Goal: Task Accomplishment & Management: Complete application form

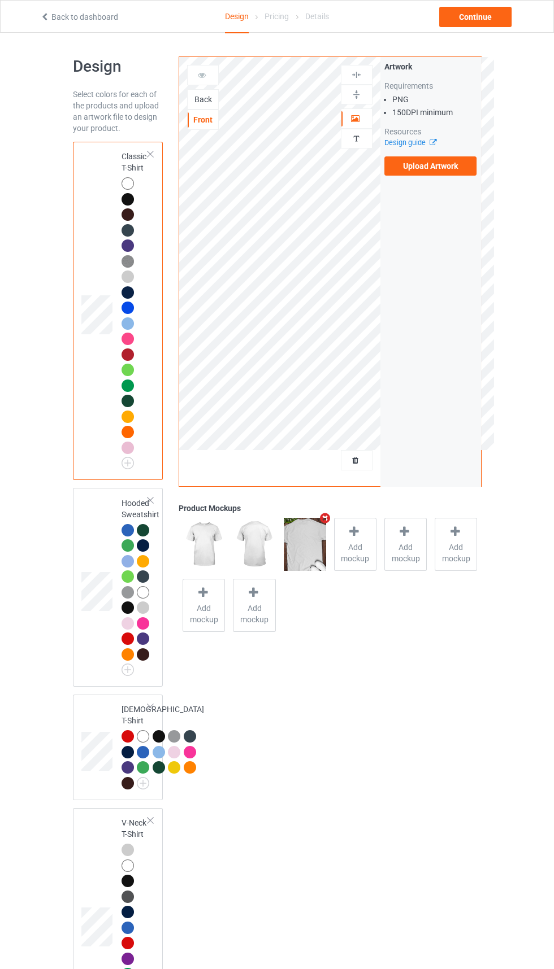
click at [328, 519] on icon "Remove mockup" at bounding box center [325, 518] width 14 height 12
click at [195, 111] on div "Front" at bounding box center [203, 120] width 32 height 20
click at [203, 105] on div "Back" at bounding box center [203, 99] width 31 height 11
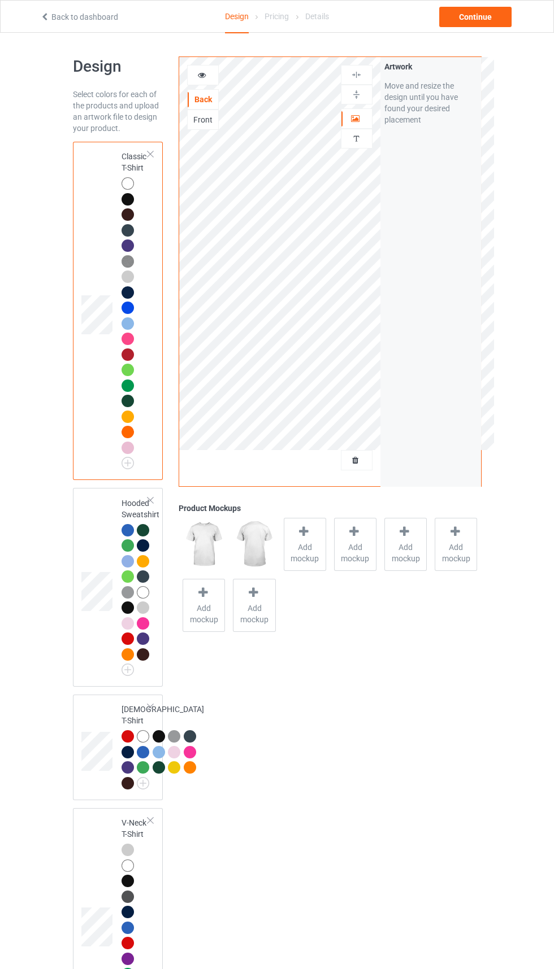
click at [364, 460] on div at bounding box center [356, 460] width 31 height 11
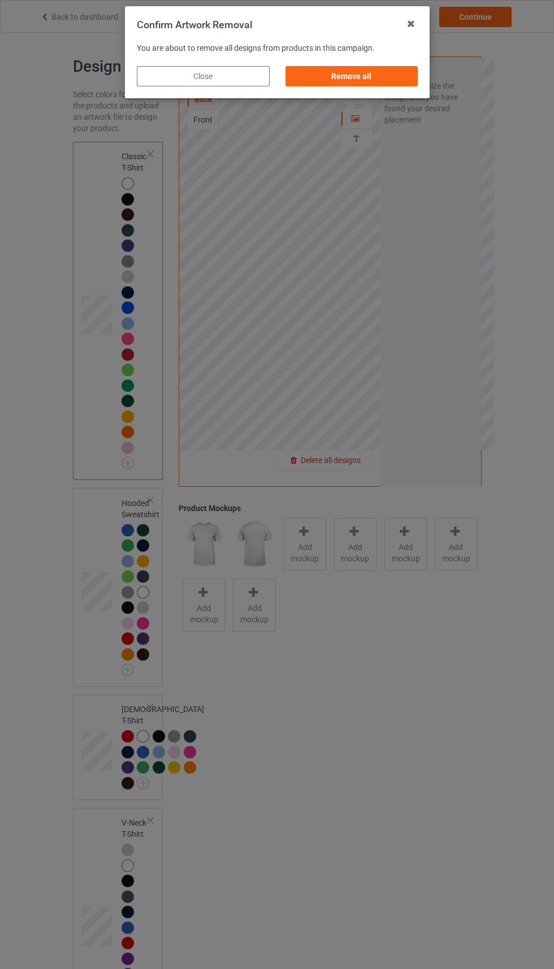
click at [354, 107] on div "Confirm Artwork Removal You are about to remove all designs from products in th…" at bounding box center [277, 484] width 554 height 969
click at [351, 73] on div "Remove all" at bounding box center [351, 76] width 133 height 20
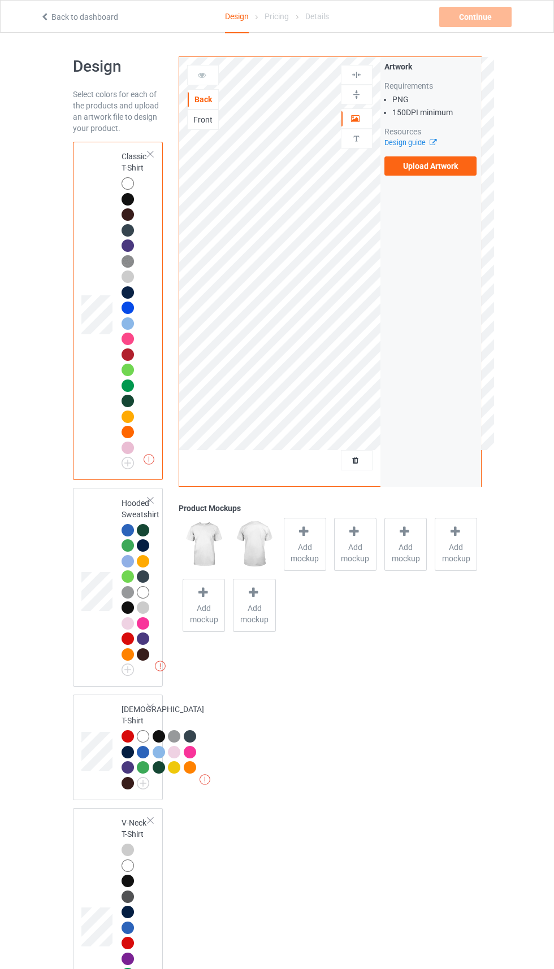
click at [204, 120] on div "Front" at bounding box center [203, 119] width 31 height 11
click at [449, 174] on label "Upload Artwork" at bounding box center [430, 165] width 93 height 19
click at [0, 0] on input "Upload Artwork" at bounding box center [0, 0] width 0 height 0
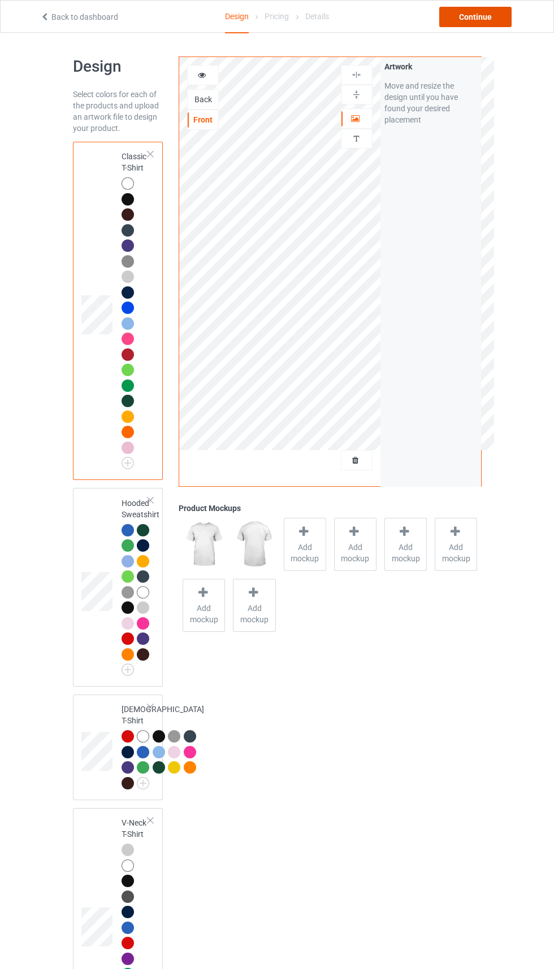
click at [488, 21] on div "Continue" at bounding box center [475, 17] width 72 height 20
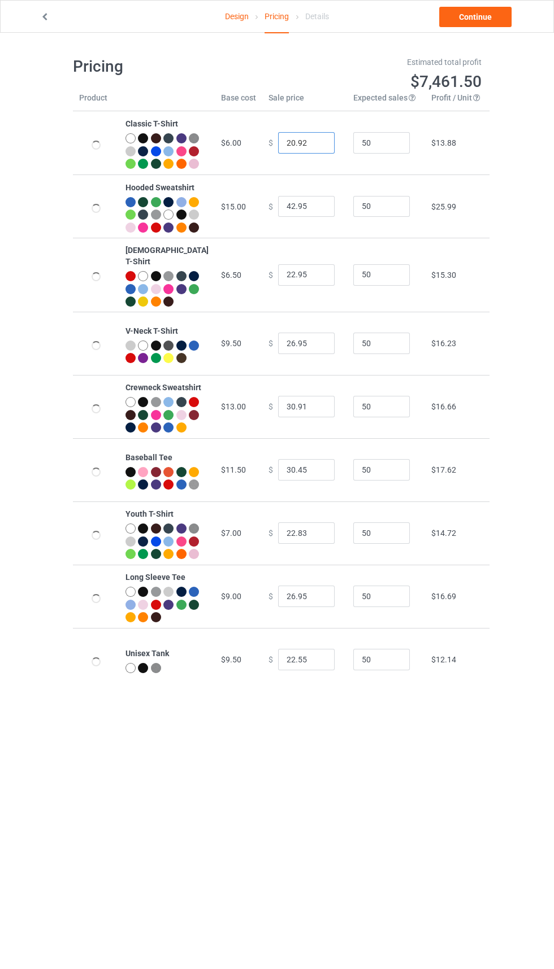
click at [288, 149] on input "20.92" at bounding box center [306, 142] width 56 height 21
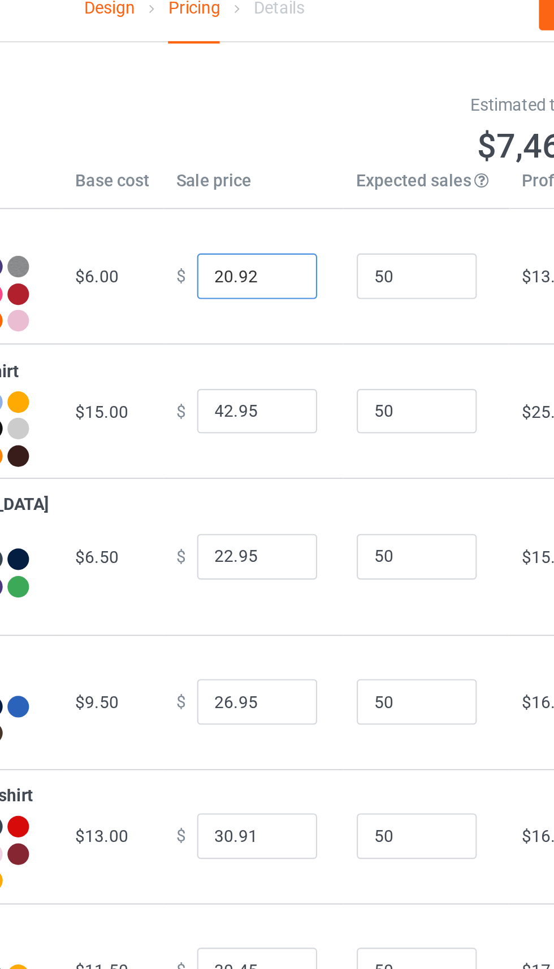
click at [280, 146] on input "20.92" at bounding box center [306, 142] width 56 height 21
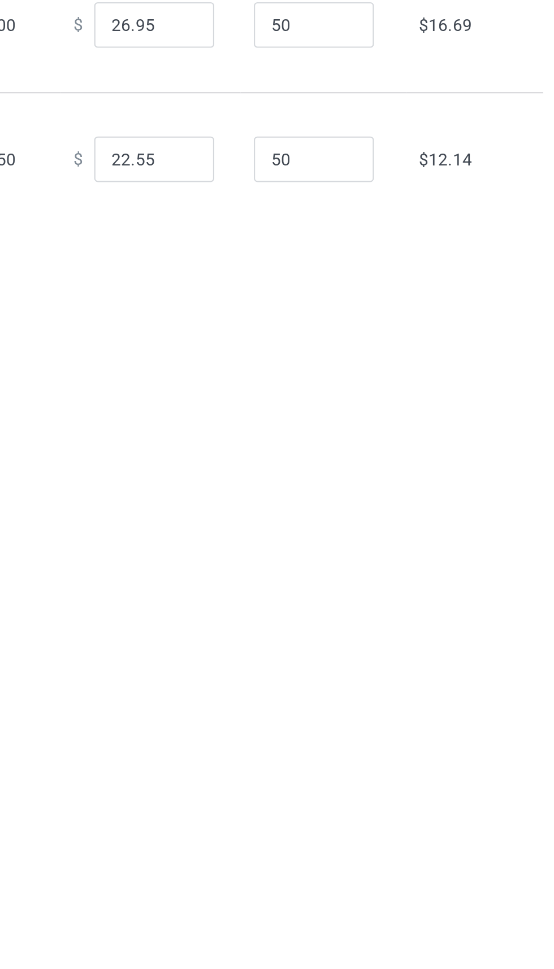
type input "21.92"
click at [297, 670] on input "22.55" at bounding box center [306, 659] width 56 height 21
type input "22.96"
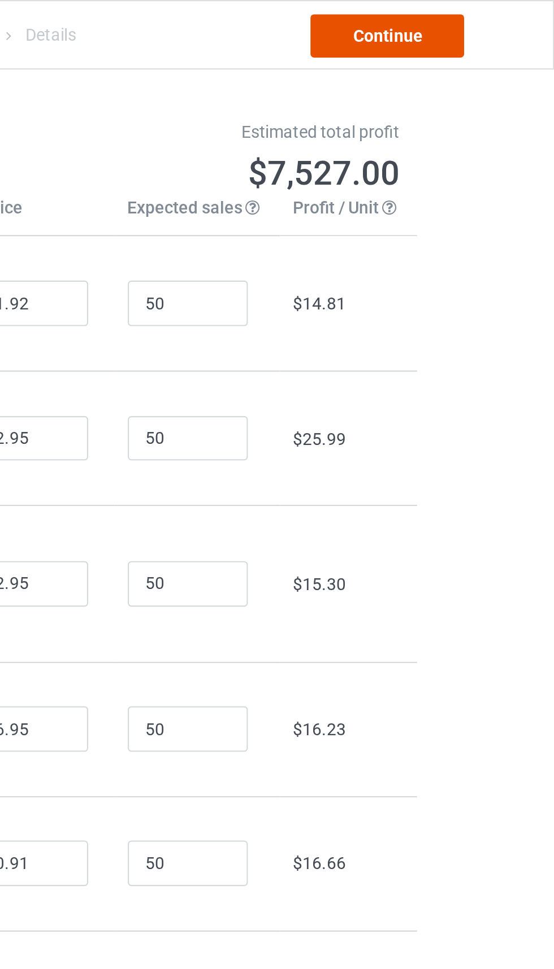
click at [482, 19] on link "Continue" at bounding box center [475, 17] width 72 height 20
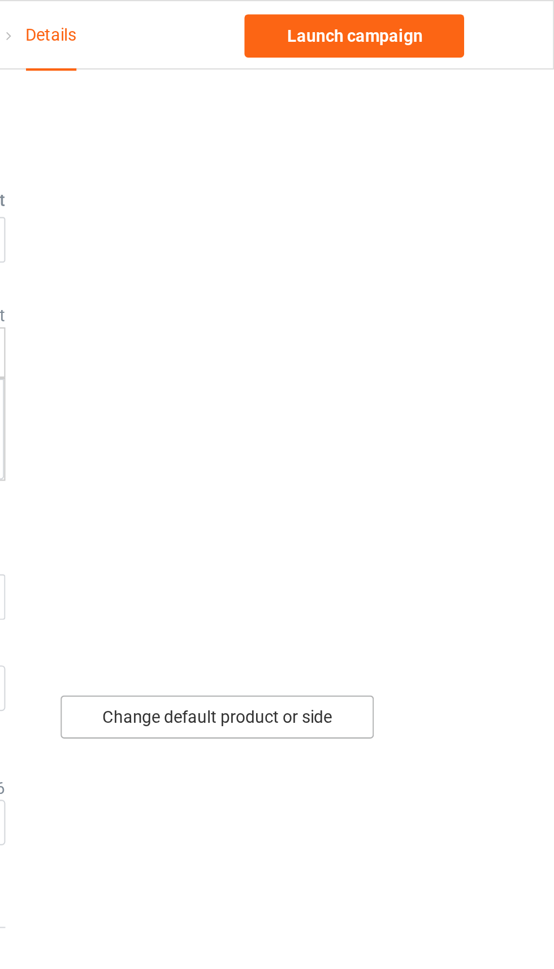
click at [450, 334] on div "Change default product or side" at bounding box center [394, 338] width 147 height 20
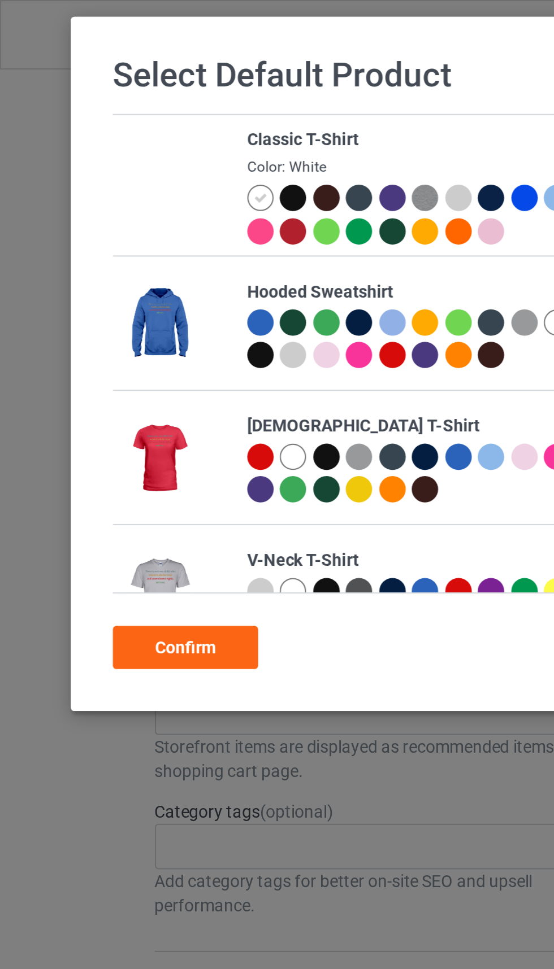
click at [142, 98] on div at bounding box center [140, 95] width 16 height 16
click at [230, 103] on div at bounding box center [231, 109] width 12 height 12
click at [229, 101] on div at bounding box center [233, 95] width 16 height 16
click at [95, 300] on div "Confirm" at bounding box center [87, 305] width 68 height 20
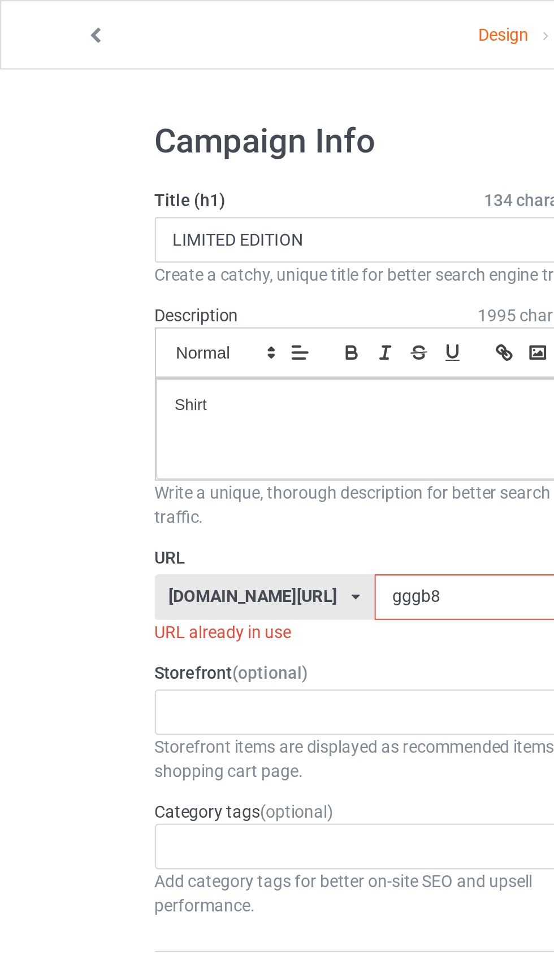
click at [198, 282] on input "gggb8" at bounding box center [235, 281] width 119 height 21
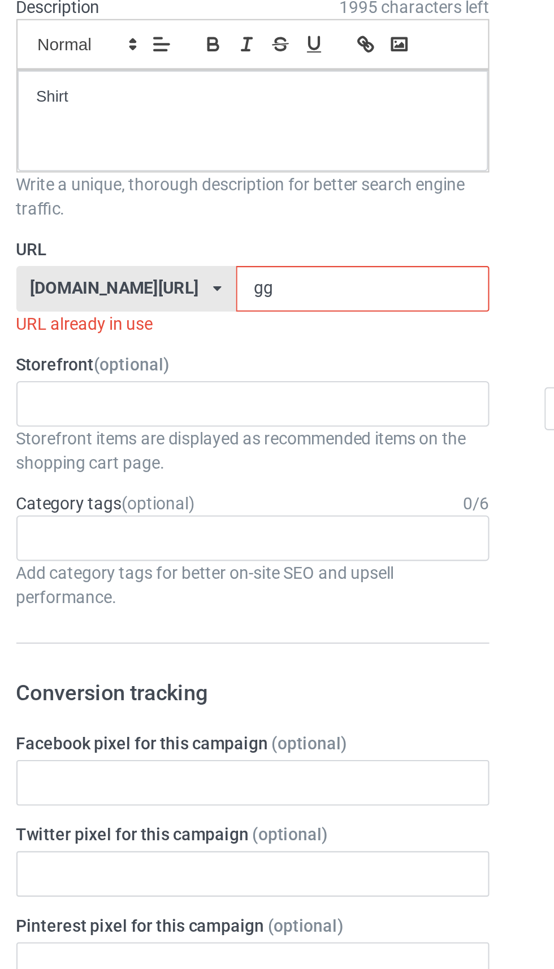
type input "g"
type input "G"
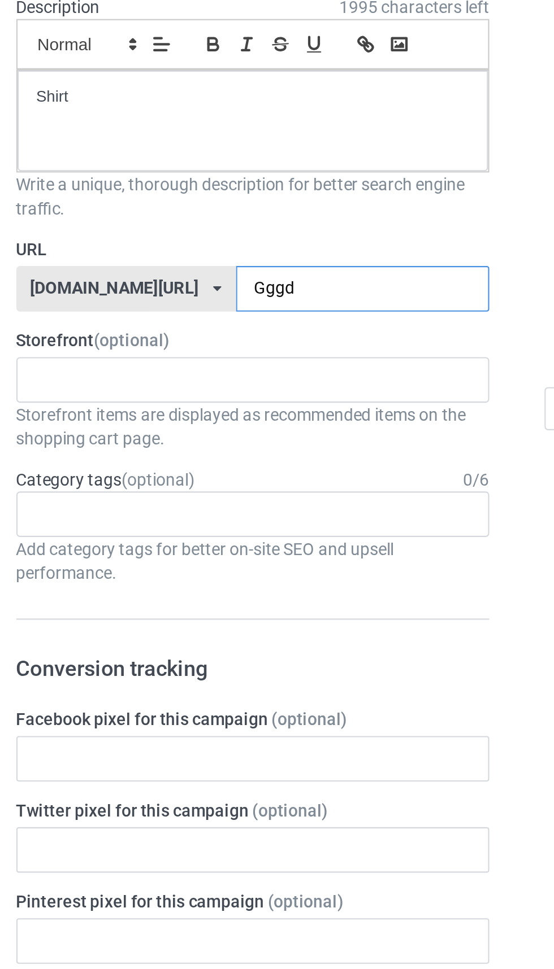
type input "Gggd7"
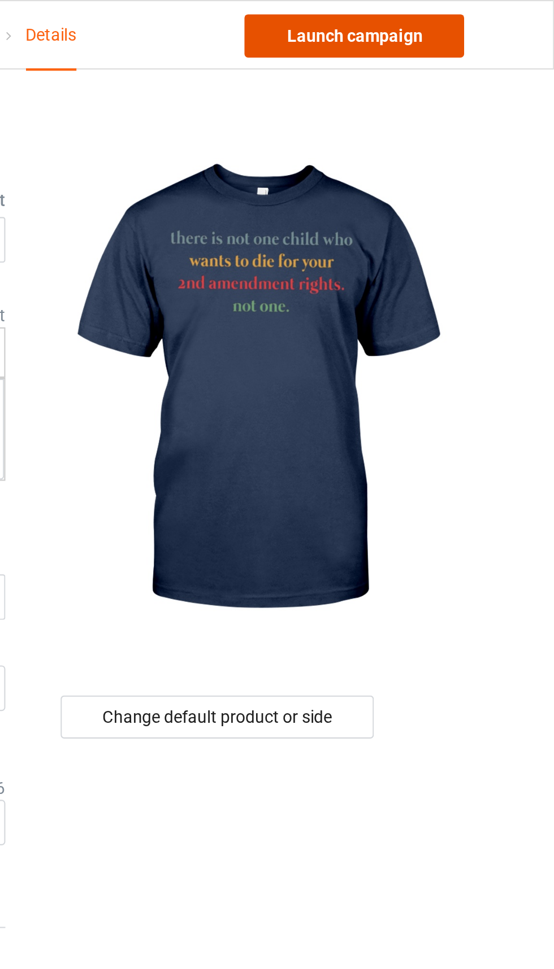
click at [492, 18] on link "Launch campaign" at bounding box center [459, 17] width 103 height 20
